Goal: Task Accomplishment & Management: Complete application form

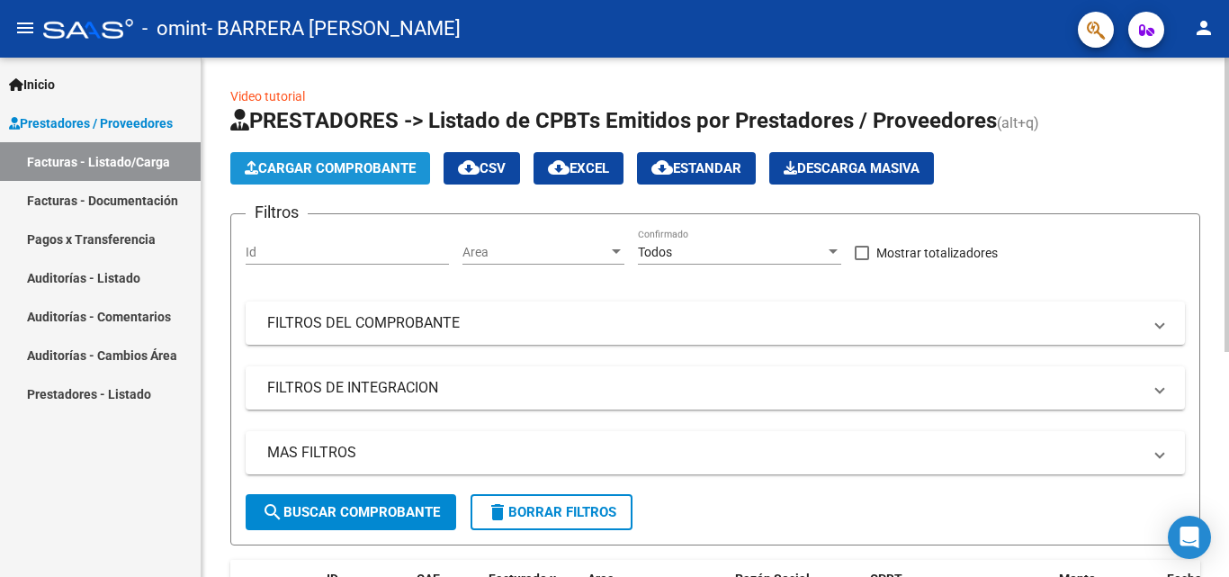
click at [275, 166] on span "Cargar Comprobante" at bounding box center [330, 168] width 171 height 16
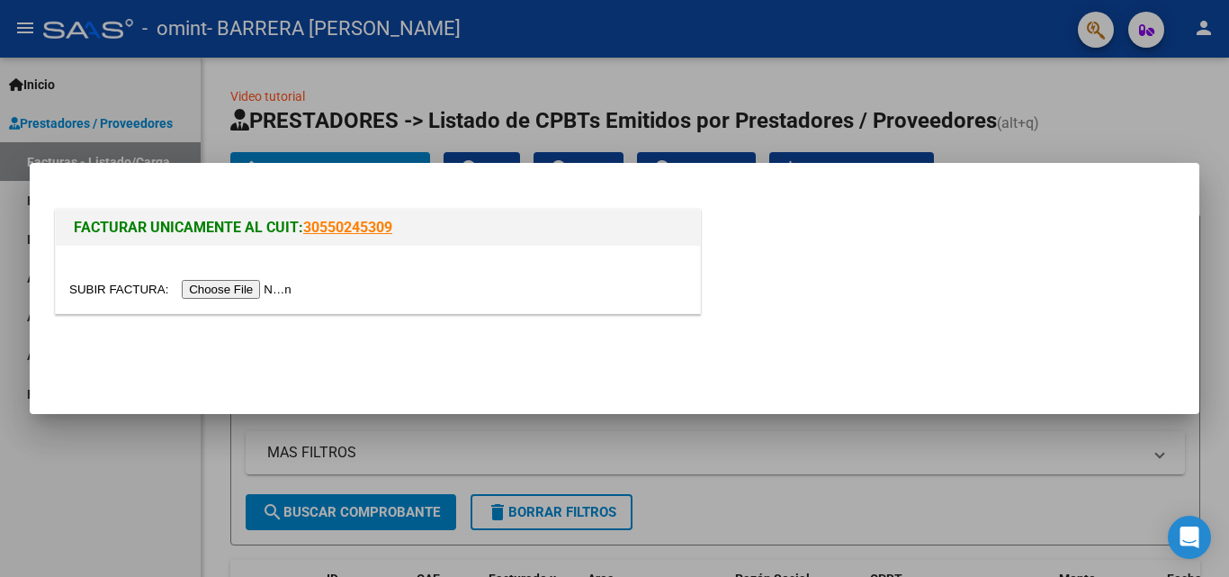
click at [266, 288] on input "file" at bounding box center [183, 289] width 228 height 19
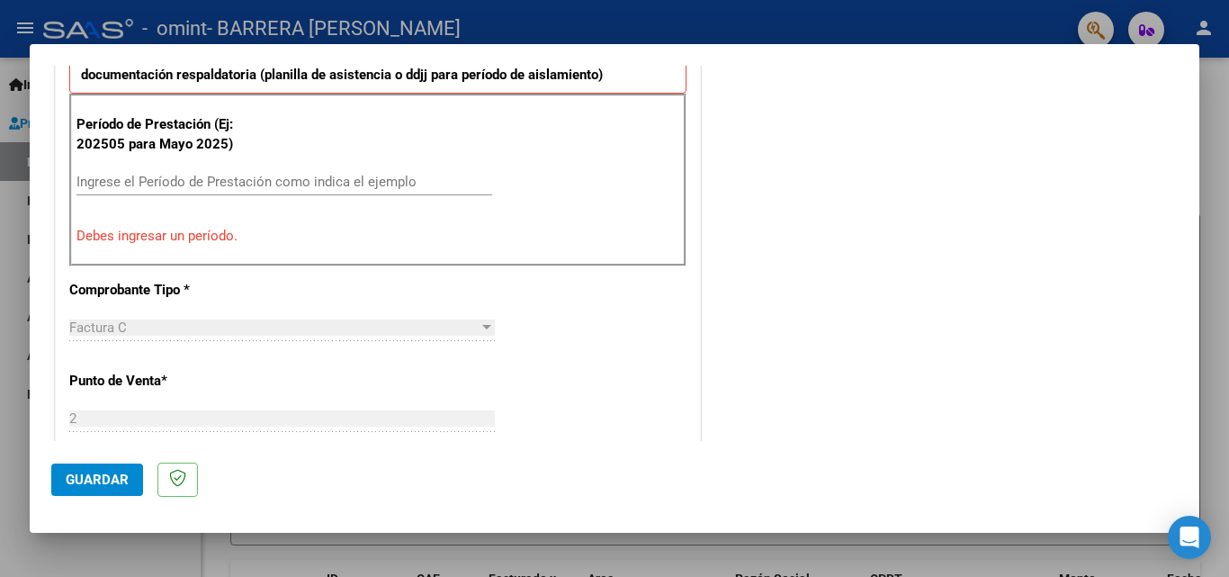
scroll to position [439, 0]
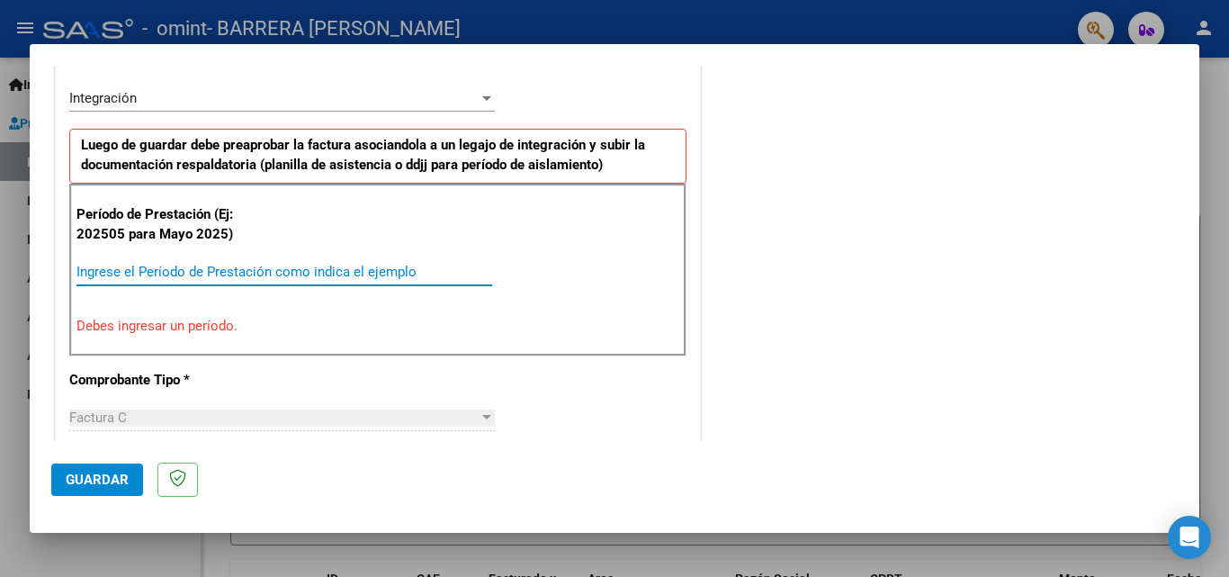
click at [245, 270] on input "Ingrese el Período de Prestación como indica el ejemplo" at bounding box center [284, 272] width 416 height 16
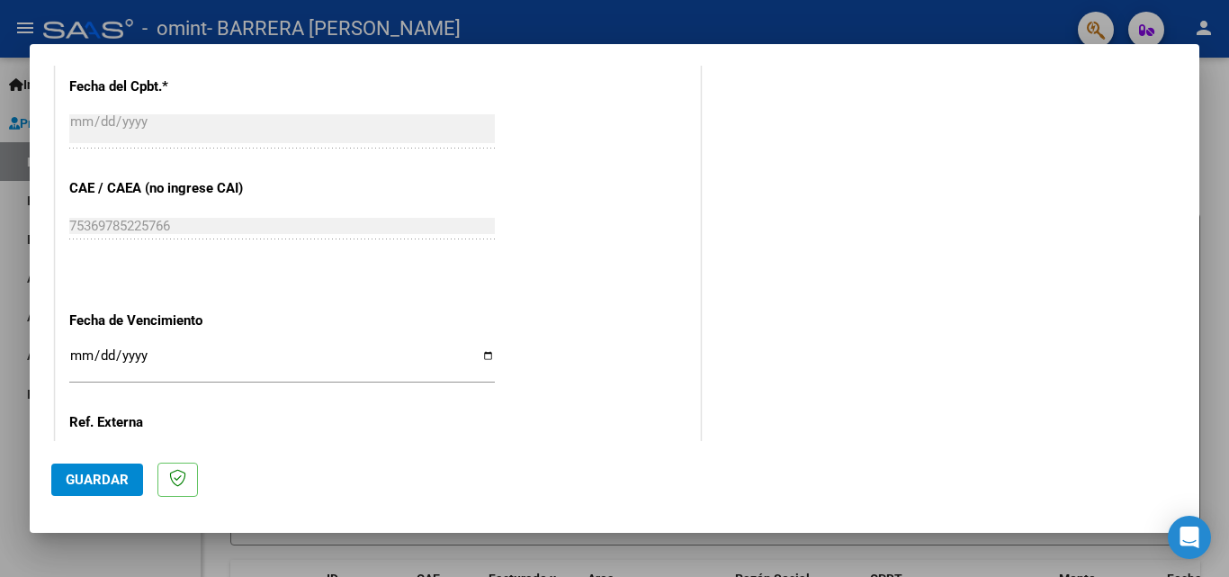
scroll to position [1159, 0]
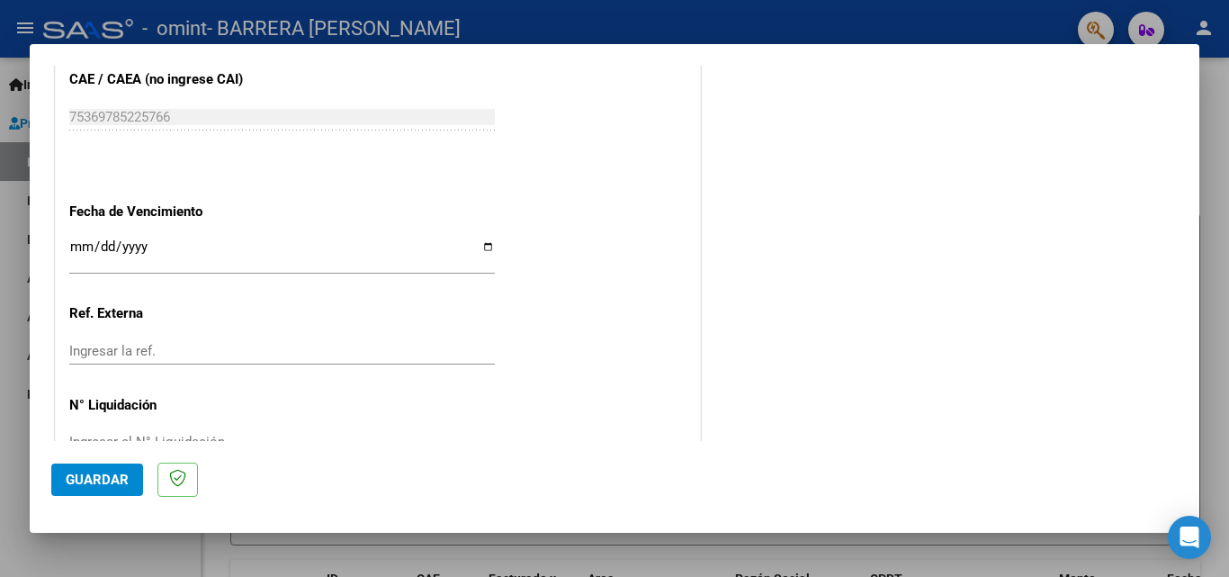
type input "202508"
click at [156, 247] on input "Ingresar la fecha" at bounding box center [282, 253] width 426 height 29
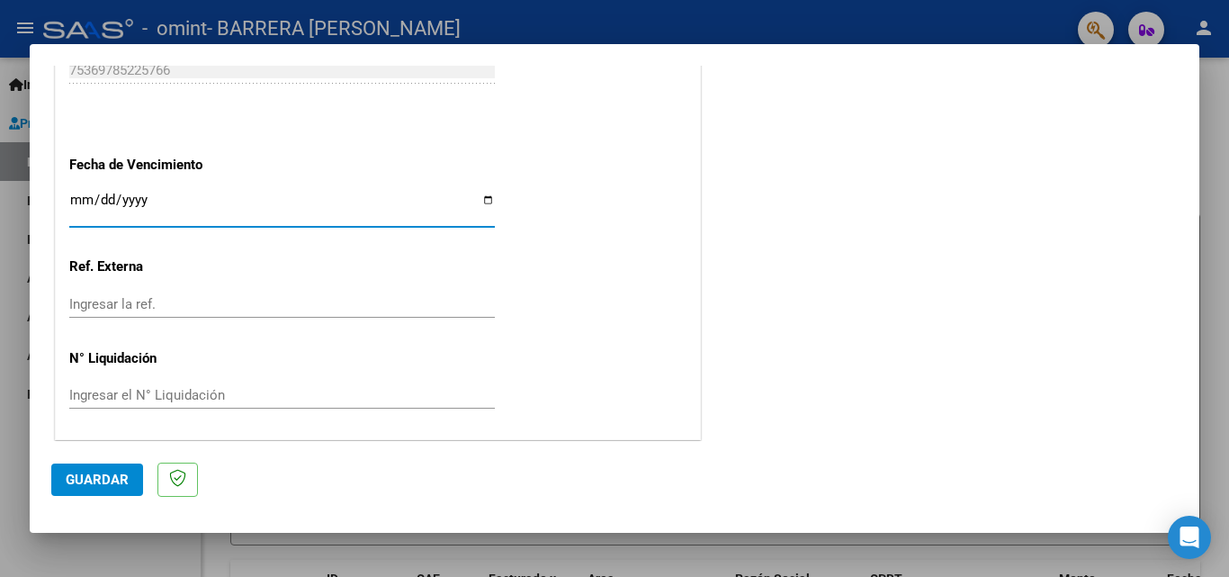
scroll to position [1208, 0]
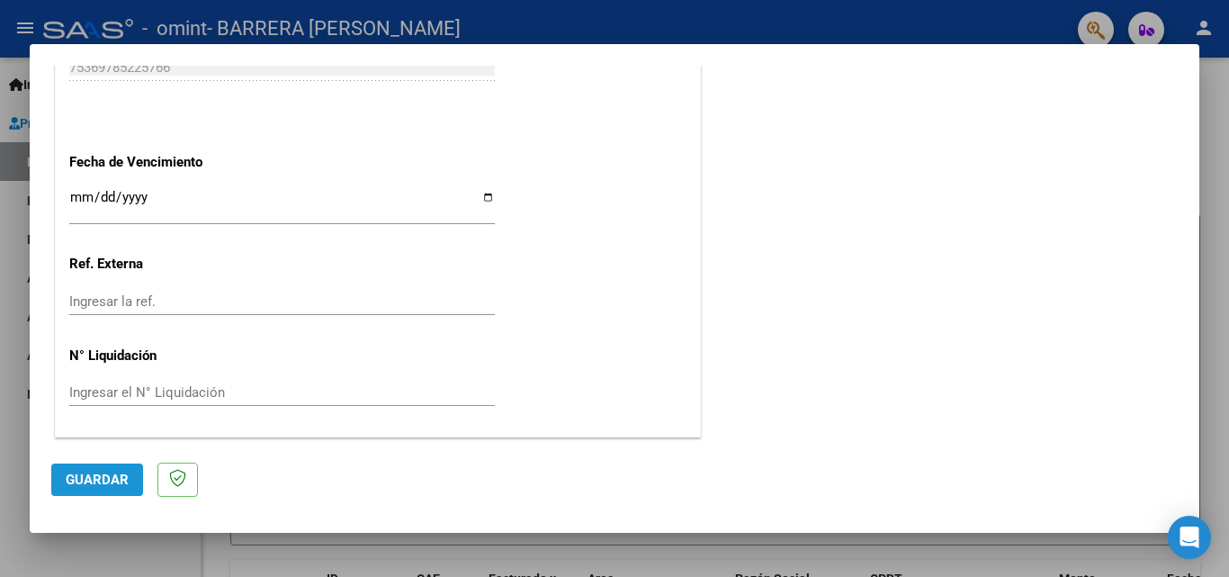
click at [126, 480] on span "Guardar" at bounding box center [97, 479] width 63 height 16
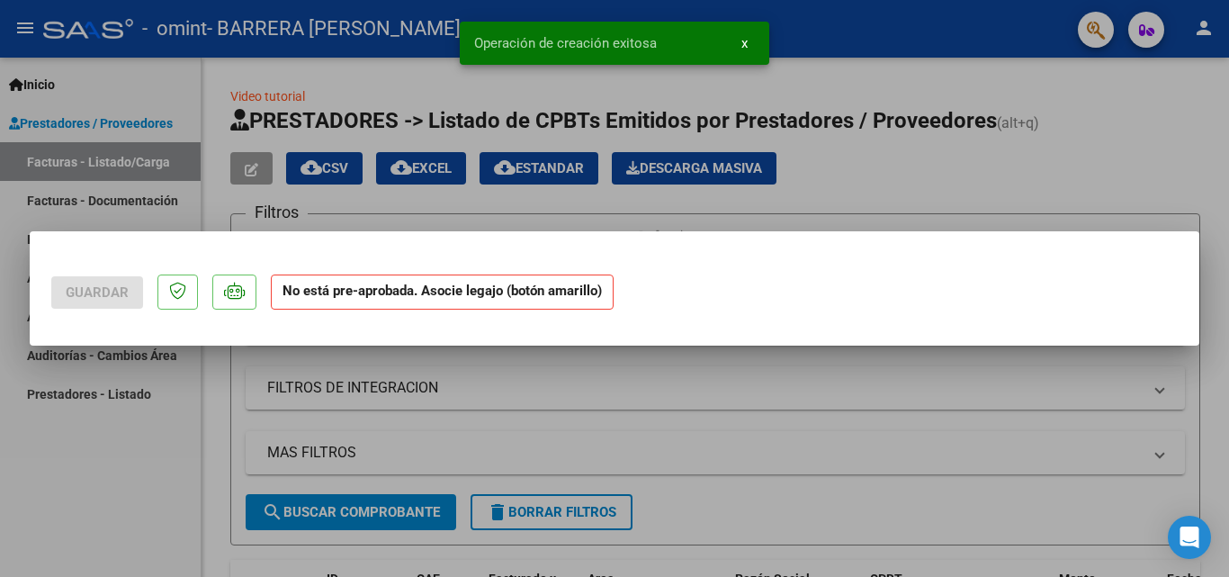
scroll to position [0, 0]
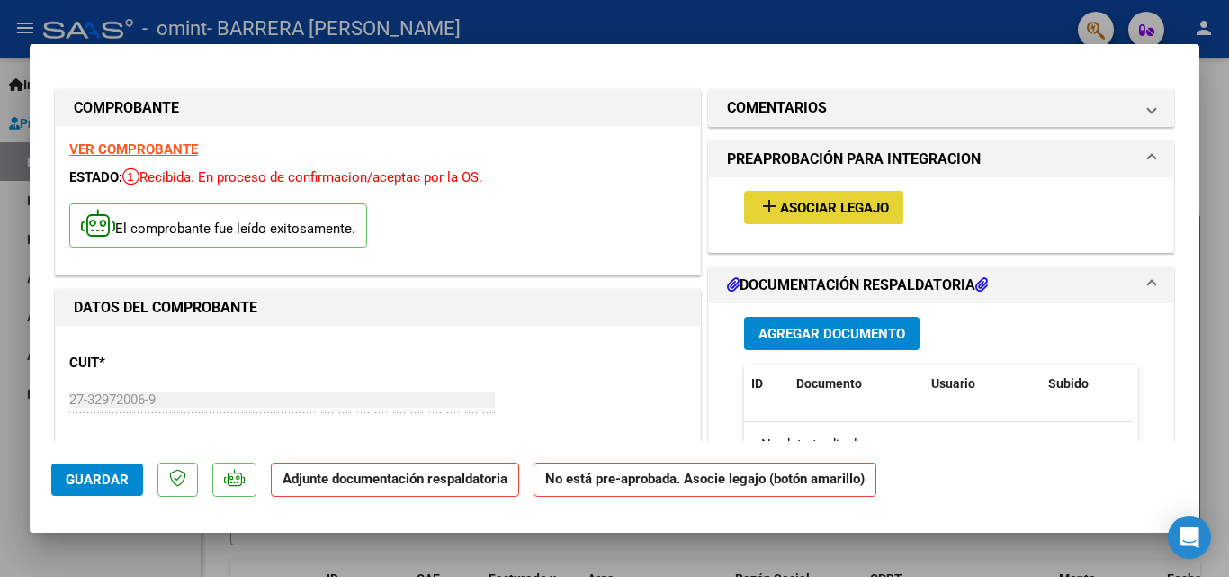
click at [816, 210] on span "Asociar Legajo" at bounding box center [834, 208] width 109 height 16
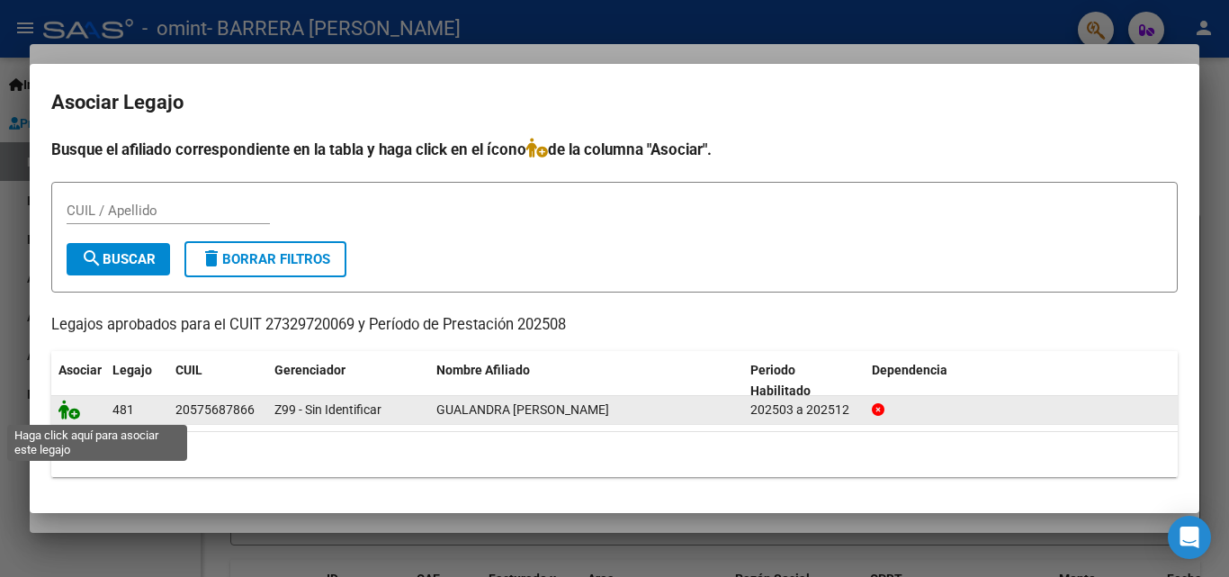
click at [73, 417] on icon at bounding box center [69, 410] width 22 height 20
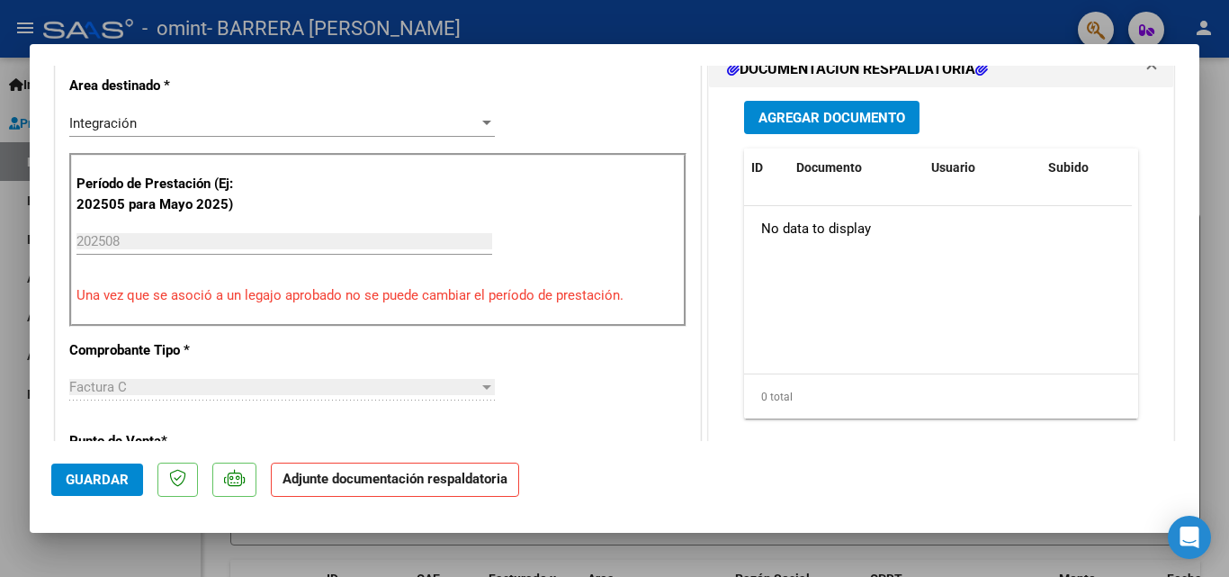
scroll to position [450, 0]
click at [799, 121] on span "Agregar Documento" at bounding box center [832, 117] width 147 height 16
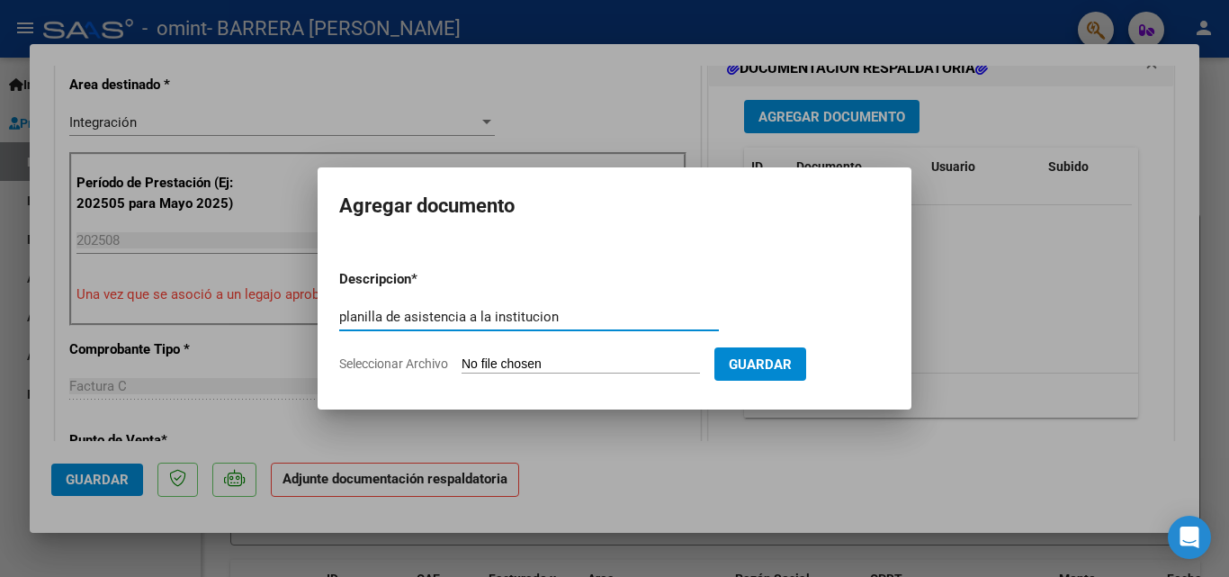
drag, startPoint x: 520, startPoint y: 320, endPoint x: 502, endPoint y: 318, distance: 18.2
click at [502, 318] on input "planilla de asistencia a la institucion" at bounding box center [529, 317] width 380 height 16
click at [547, 319] on input "planilla de asistencia a la institucion" at bounding box center [529, 317] width 380 height 16
type input "planilla de asistencia a la institución"
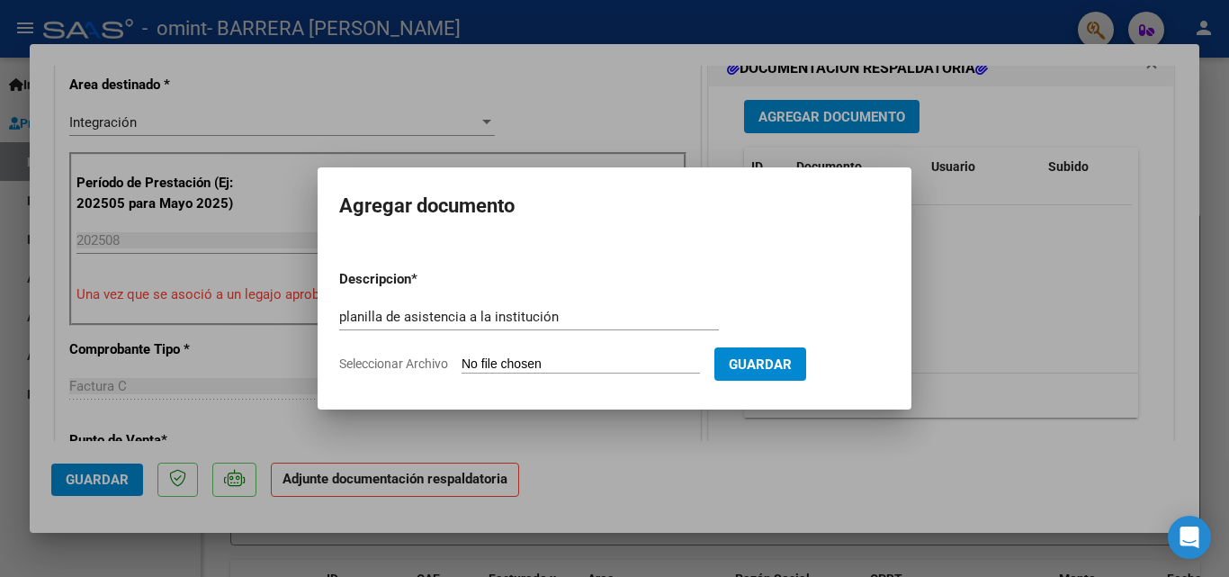
click at [556, 363] on input "Seleccionar Archivo" at bounding box center [581, 364] width 238 height 17
type input "C:\fakepath\planilla de asitencia de [DATE] [PERSON_NAME].pdf"
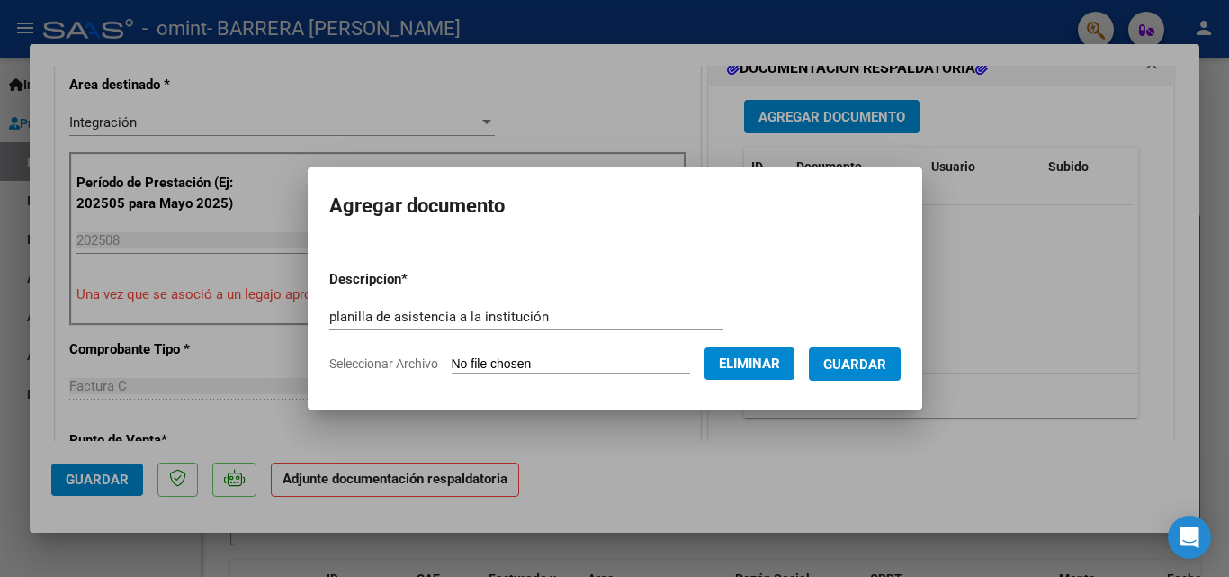
click at [880, 364] on span "Guardar" at bounding box center [854, 364] width 63 height 16
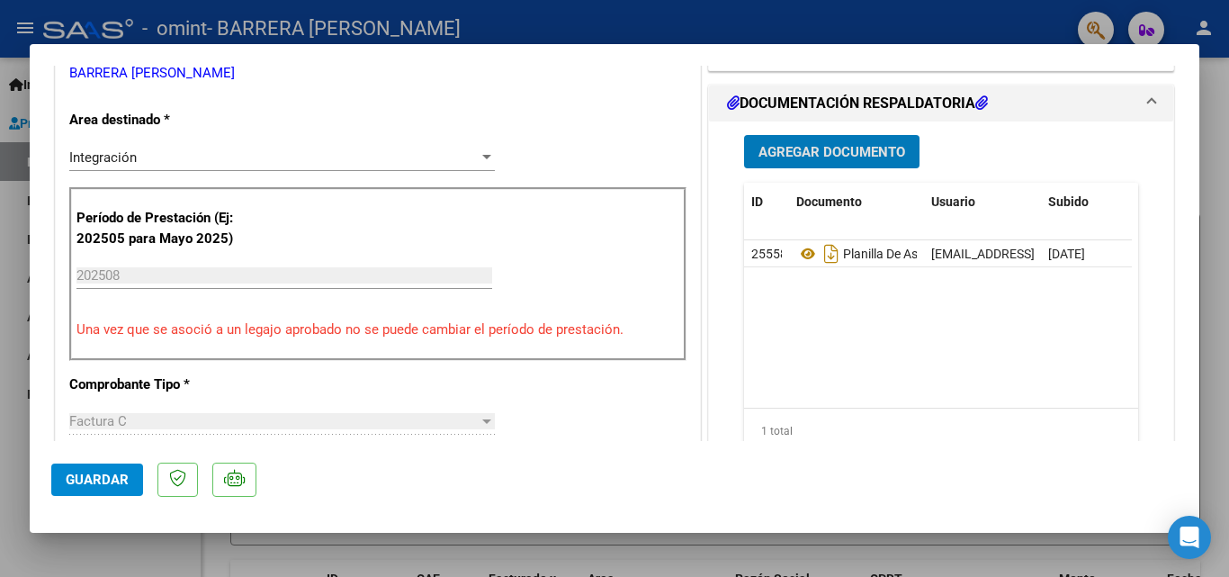
scroll to position [426, 0]
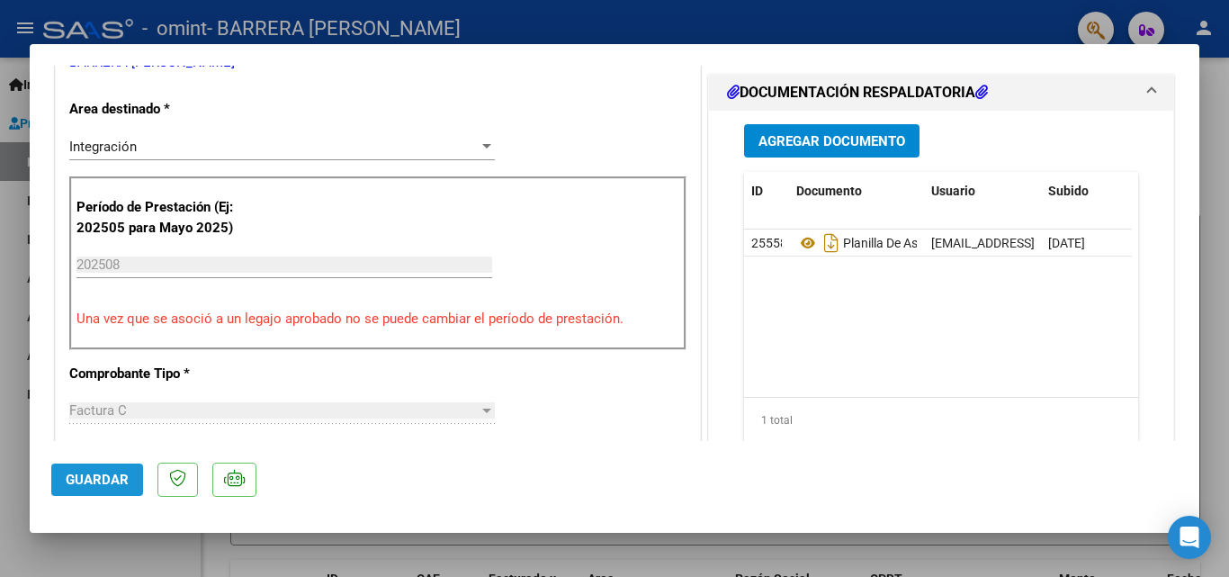
click at [106, 474] on span "Guardar" at bounding box center [97, 479] width 63 height 16
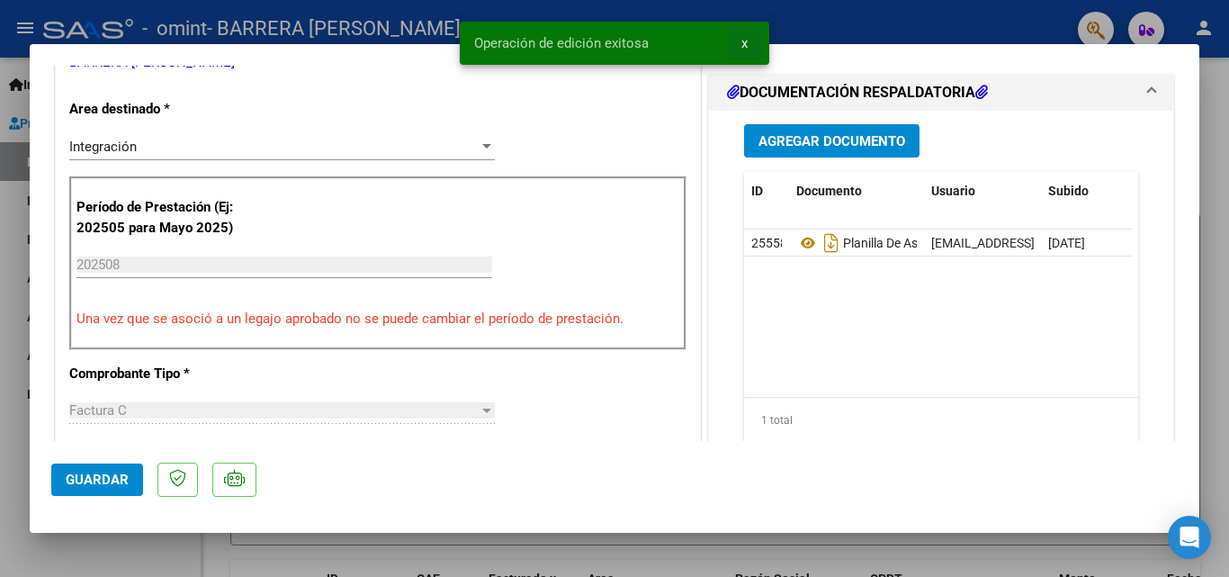
click at [743, 40] on span "x" at bounding box center [744, 43] width 6 height 16
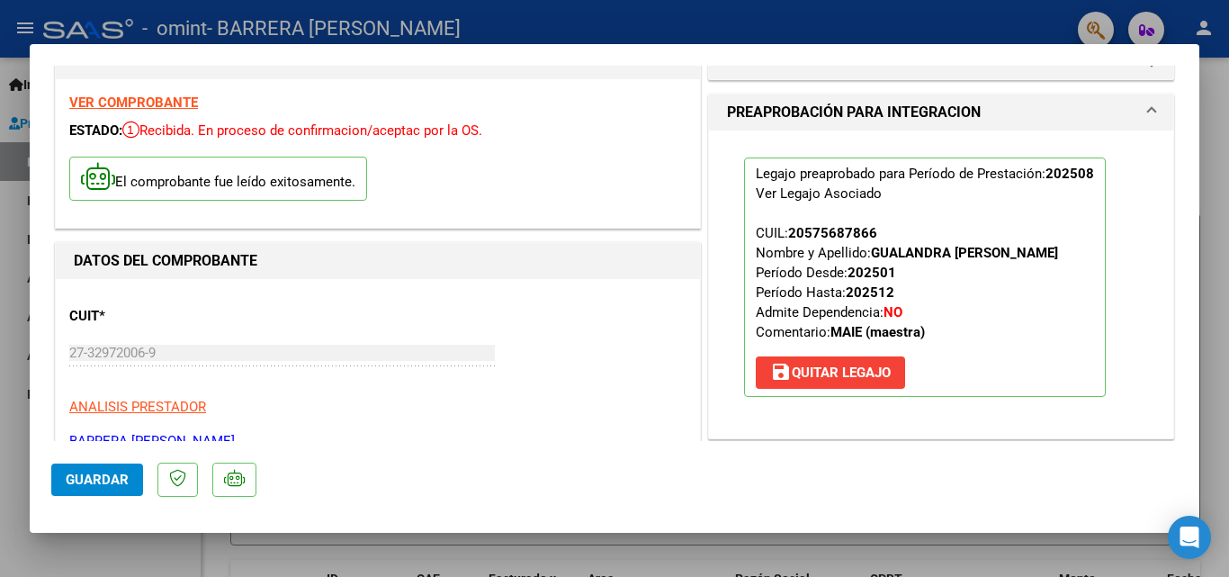
scroll to position [0, 0]
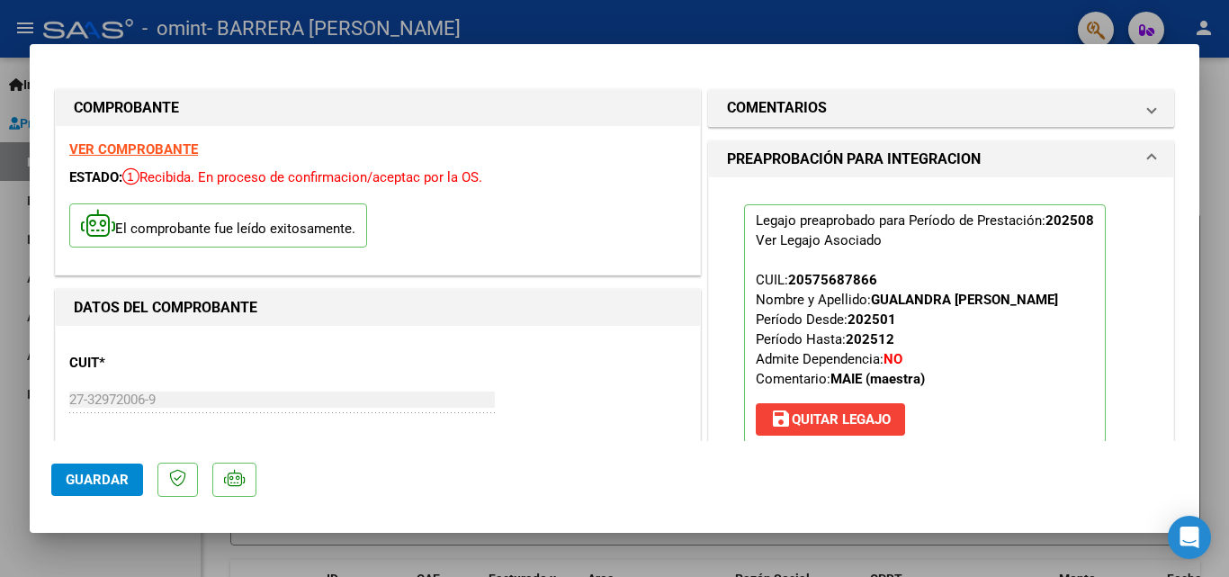
click at [400, 550] on div at bounding box center [614, 288] width 1229 height 577
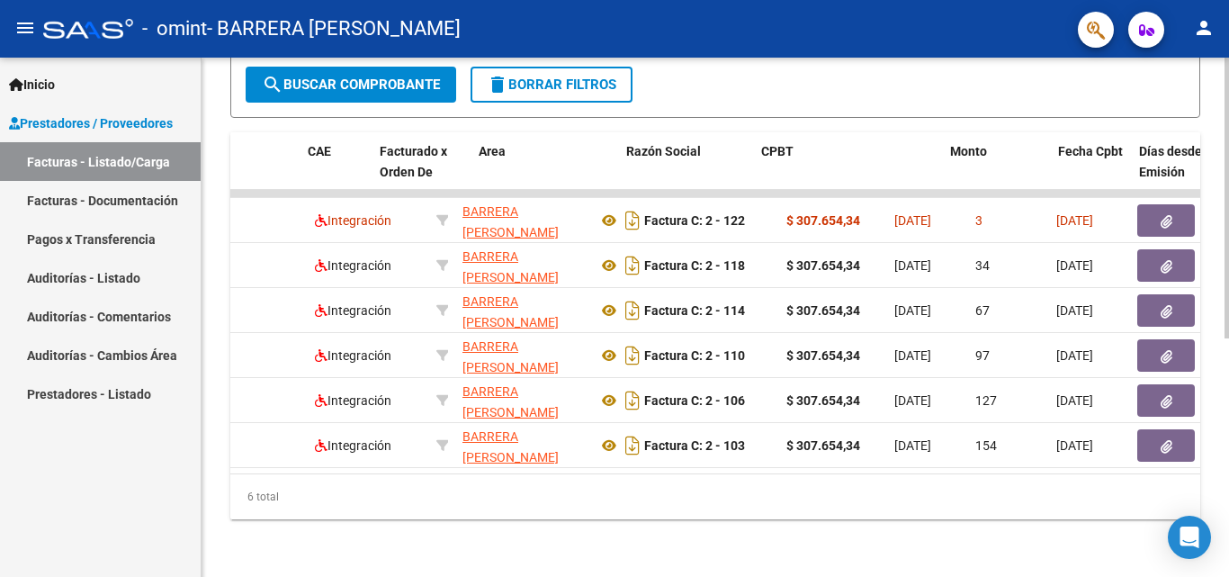
scroll to position [0, 80]
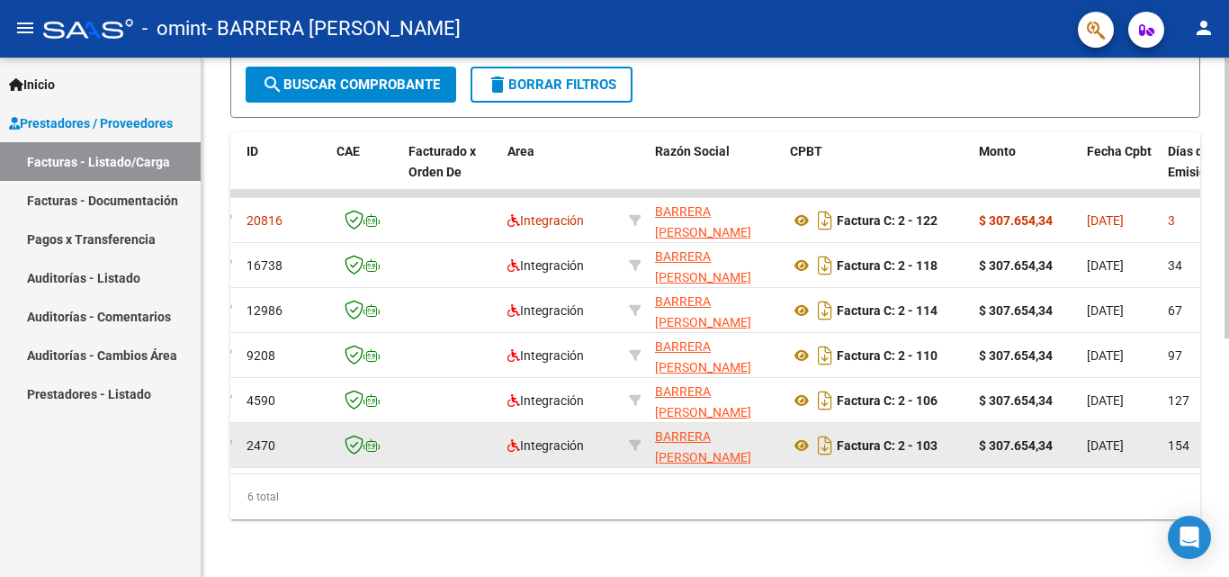
click at [408, 446] on datatable-body-cell at bounding box center [450, 445] width 99 height 44
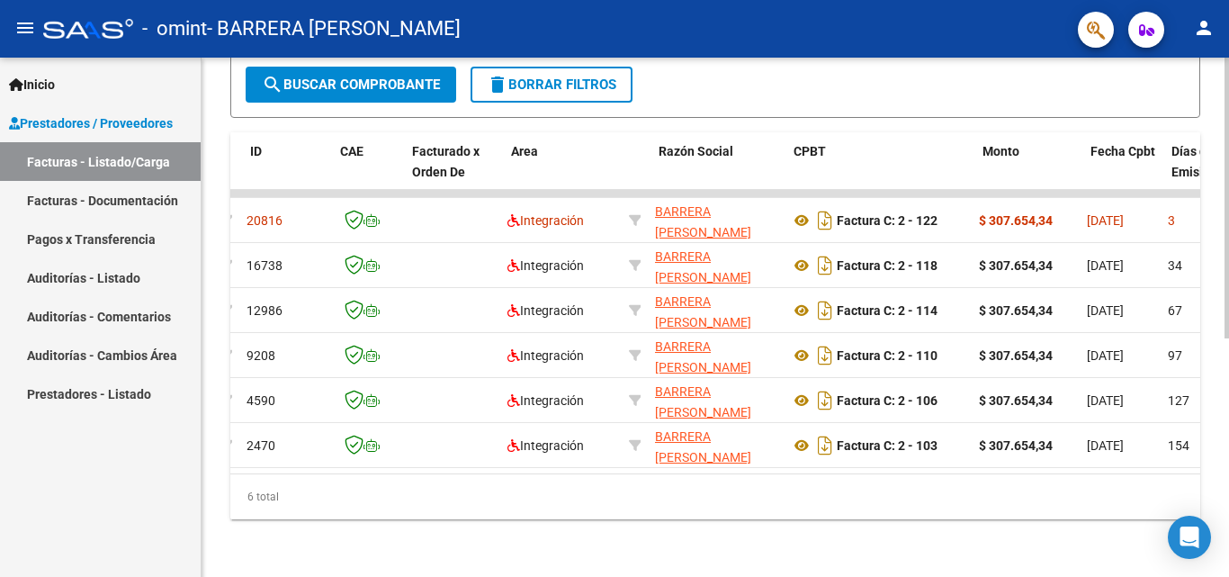
scroll to position [0, 0]
